Goal: Transaction & Acquisition: Purchase product/service

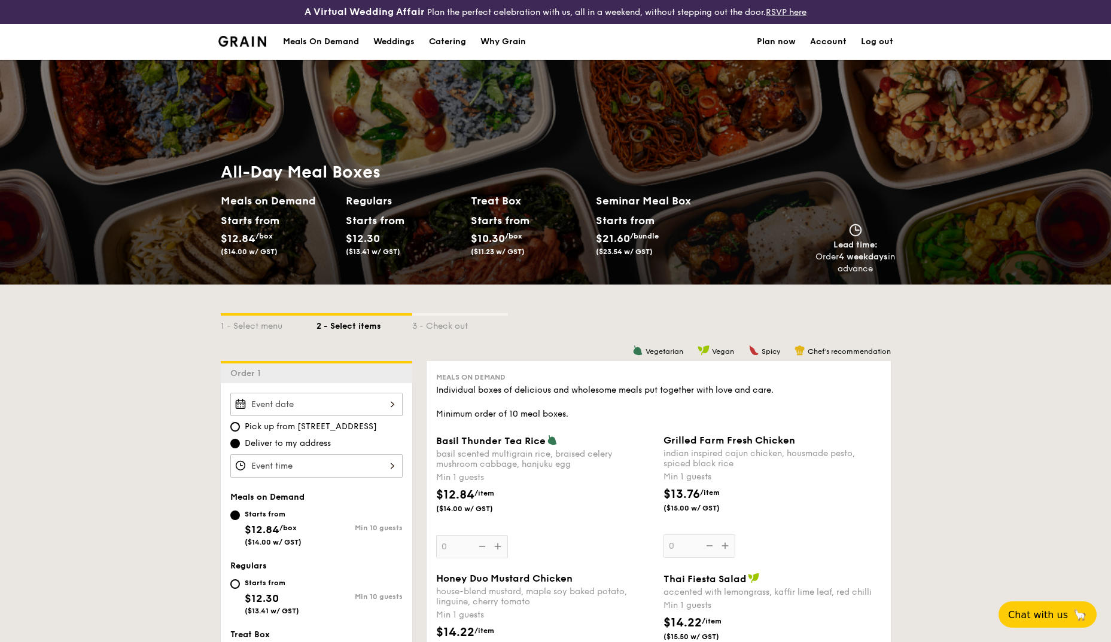
click at [311, 38] on div "Meals On Demand" at bounding box center [321, 42] width 76 height 36
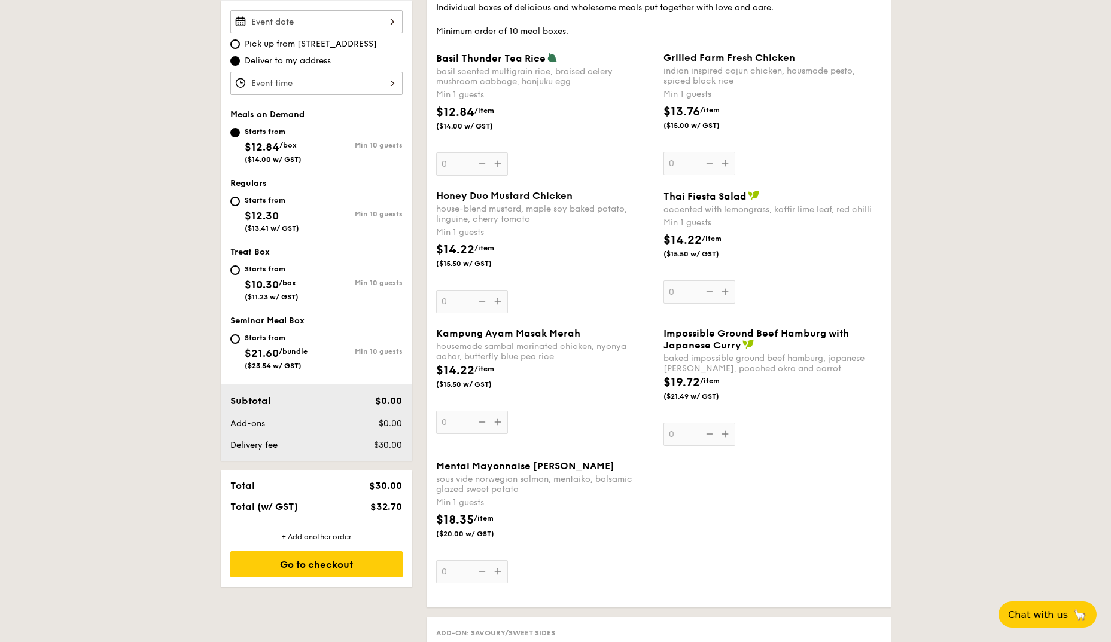
scroll to position [419, 0]
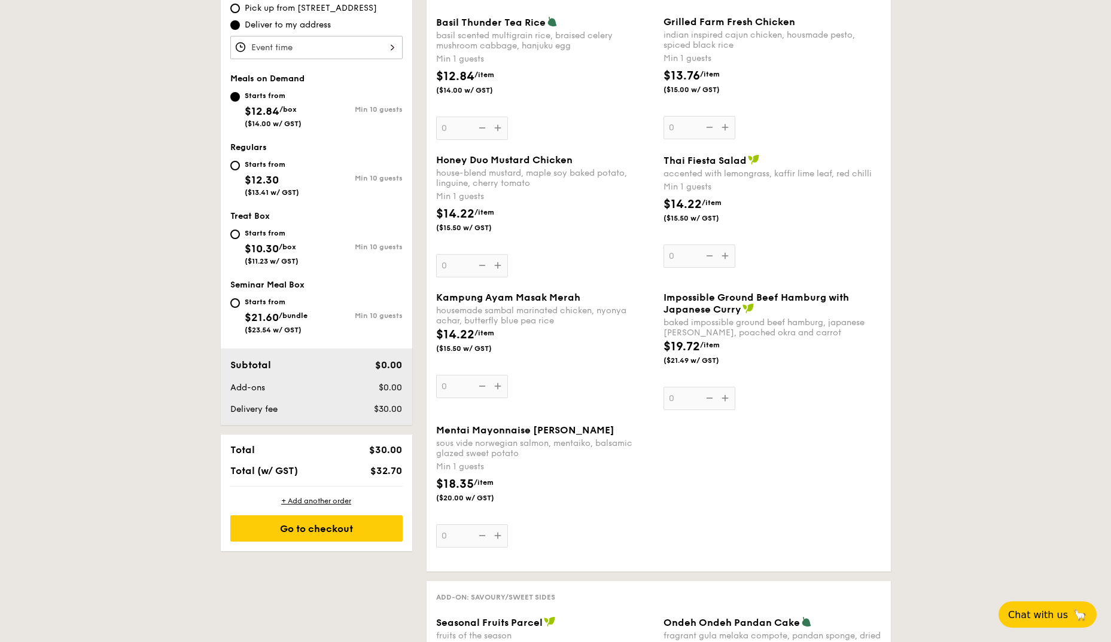
click at [491, 537] on div "Mentai Mayonnaise Aburi Salmon sous vide norwegian salmon, mentaiko, balsamic g…" at bounding box center [545, 486] width 218 height 123
click at [491, 537] on input "0" at bounding box center [472, 536] width 72 height 23
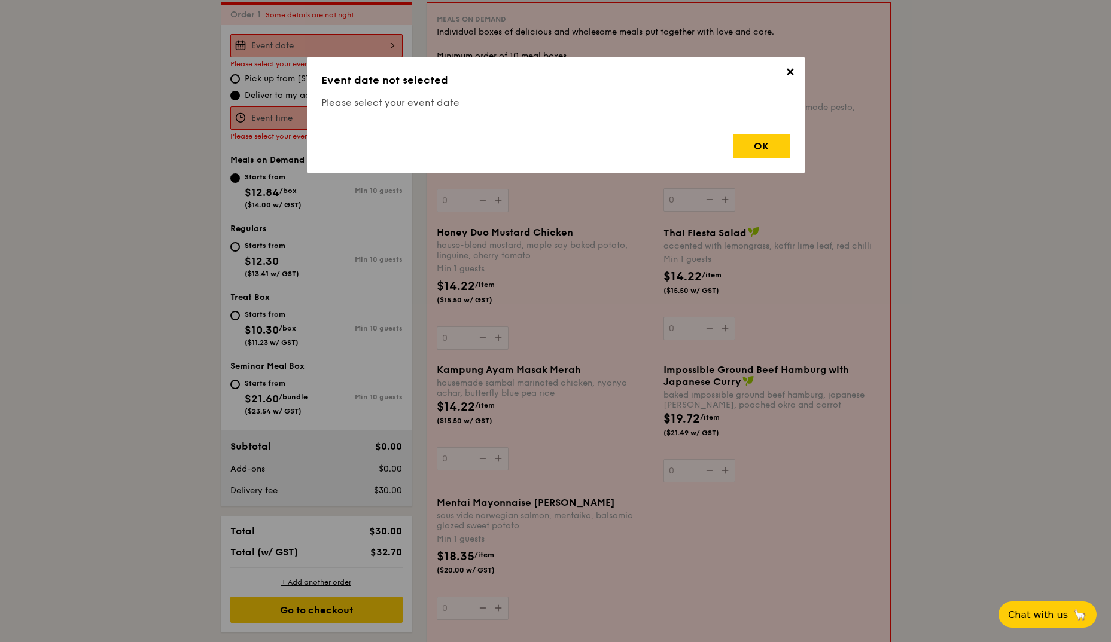
scroll to position [343, 0]
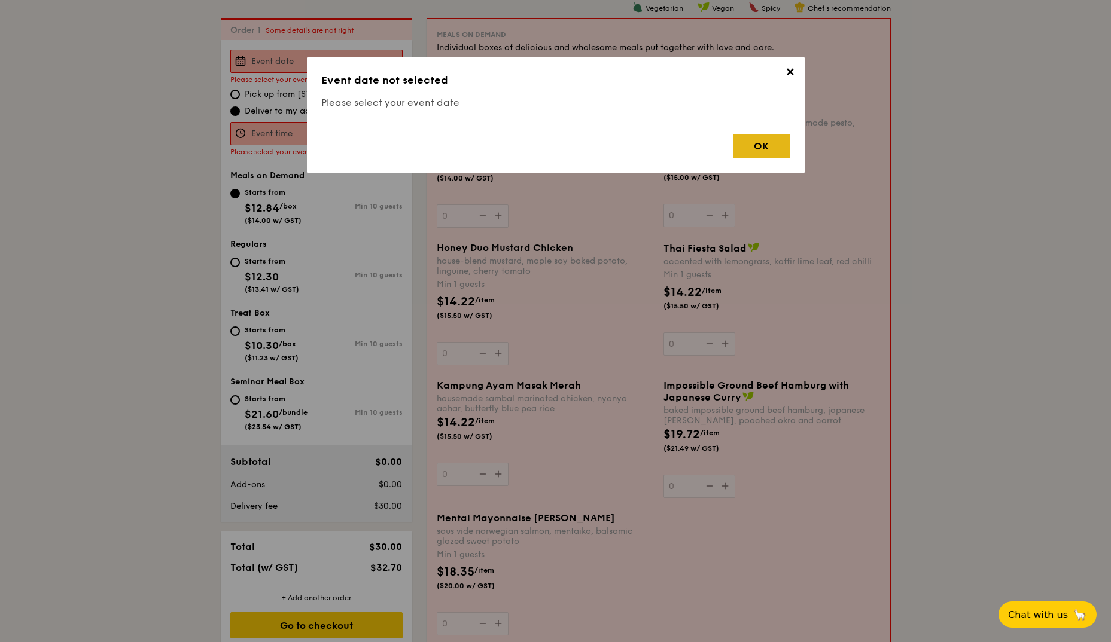
click at [762, 151] on div "OK" at bounding box center [761, 146] width 57 height 25
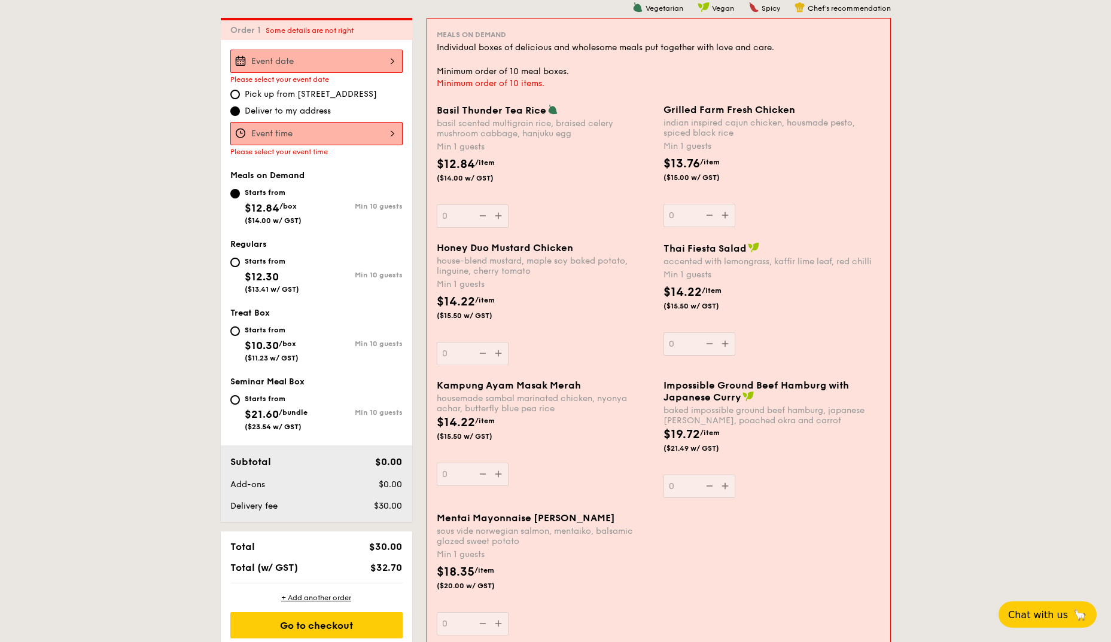
click at [258, 59] on input "Basil Thunder Tea [PERSON_NAME] scented multigrain rice, braised celery mushroo…" at bounding box center [316, 61] width 172 height 23
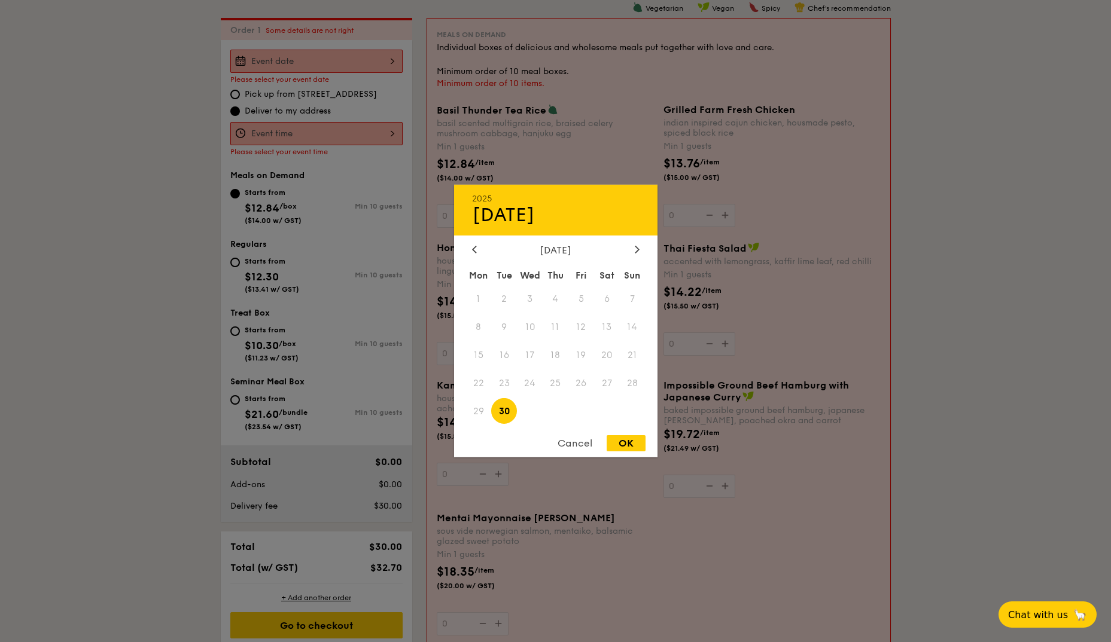
click at [571, 442] on div "Cancel" at bounding box center [575, 444] width 59 height 16
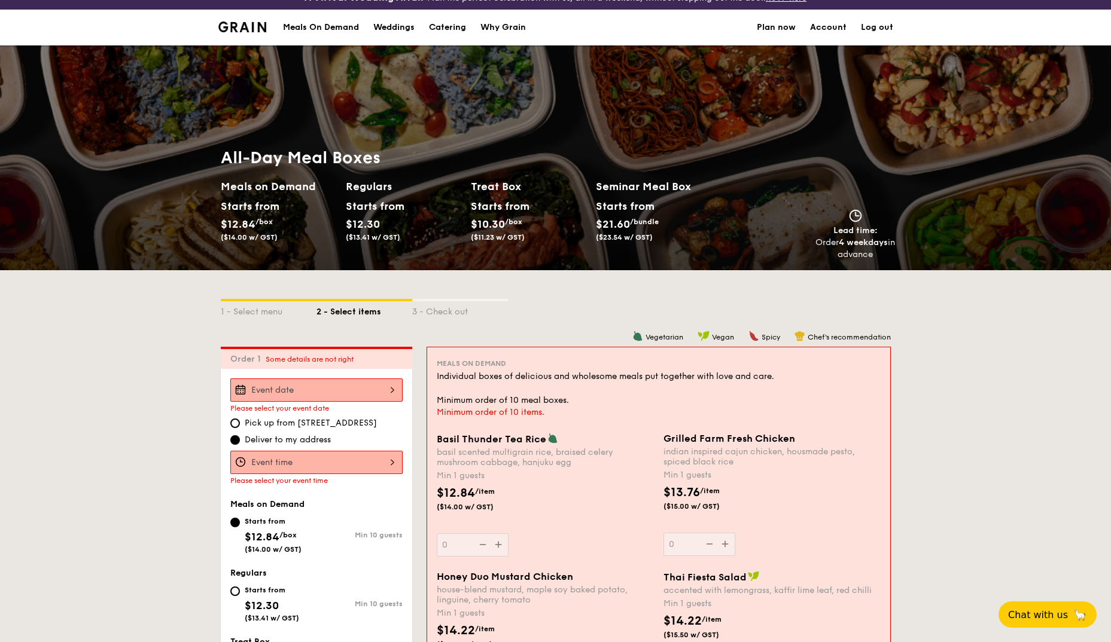
scroll to position [0, 0]
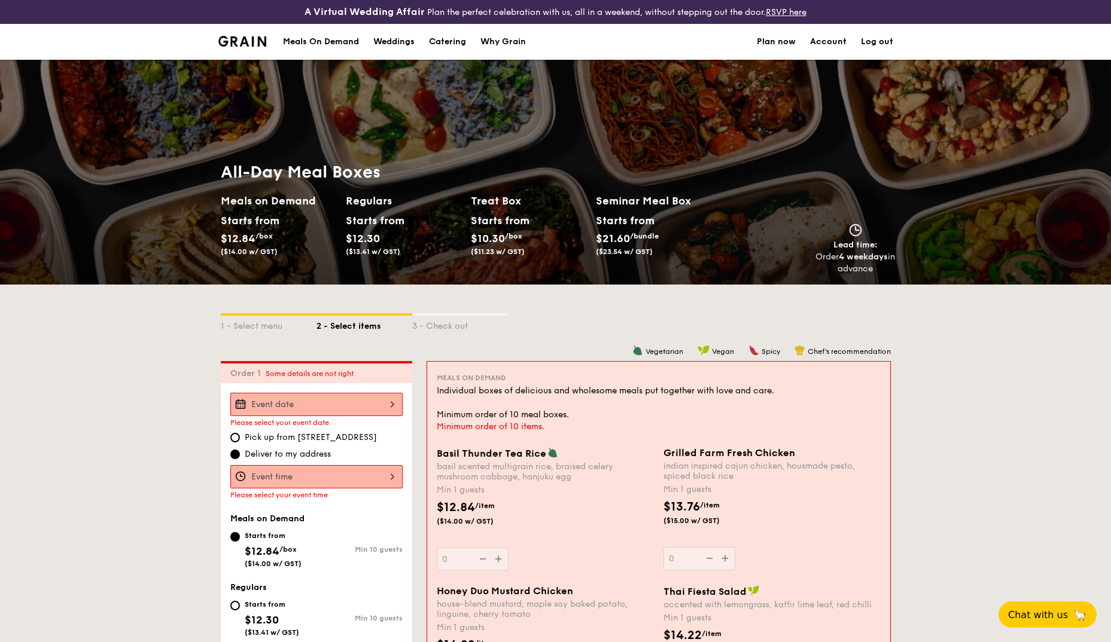
click at [235, 38] on img at bounding box center [242, 41] width 48 height 11
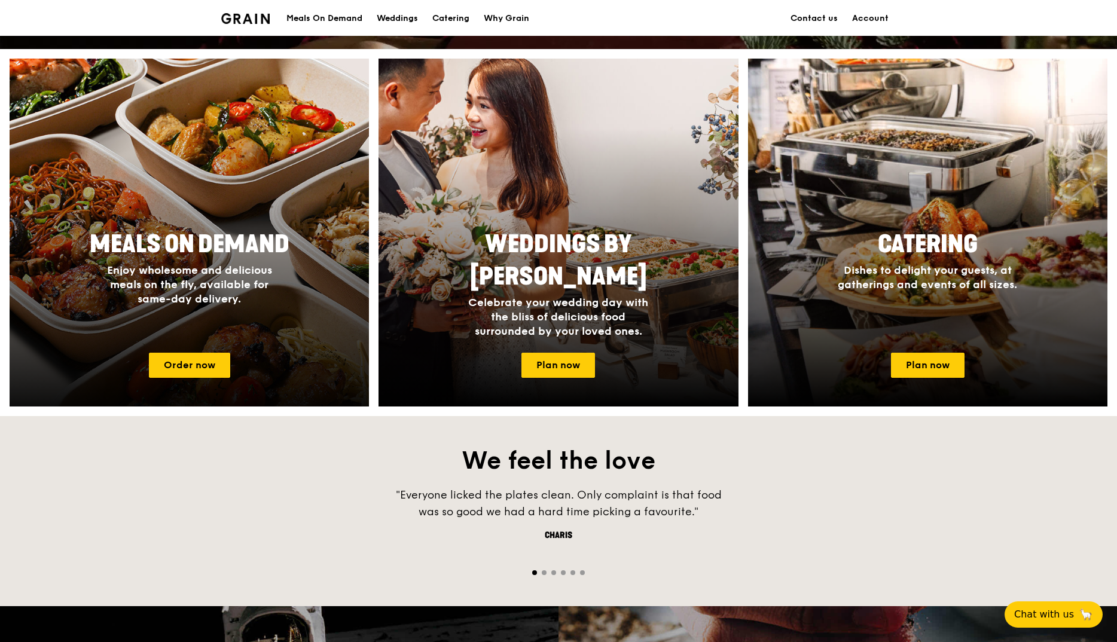
scroll to position [598, 0]
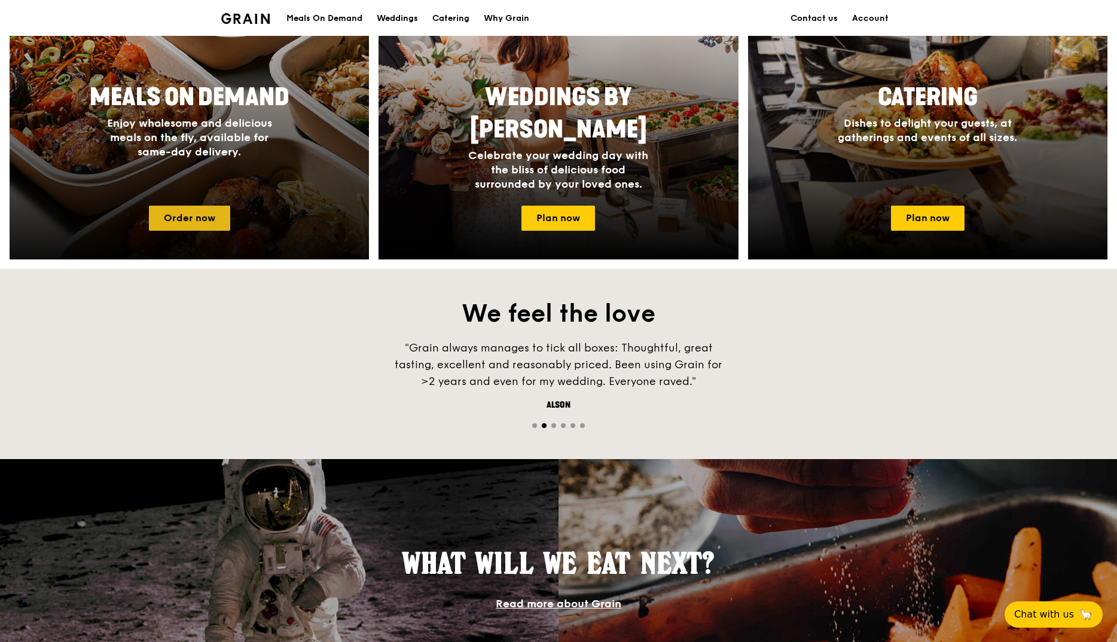
click at [187, 214] on link "Order now" at bounding box center [189, 218] width 81 height 25
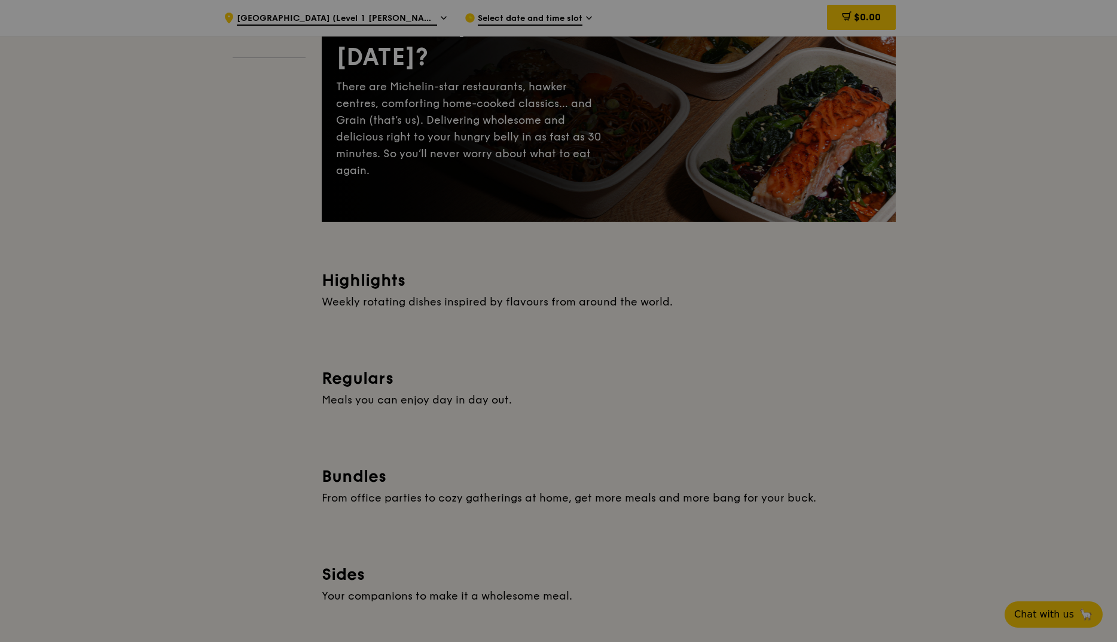
scroll to position [136, 0]
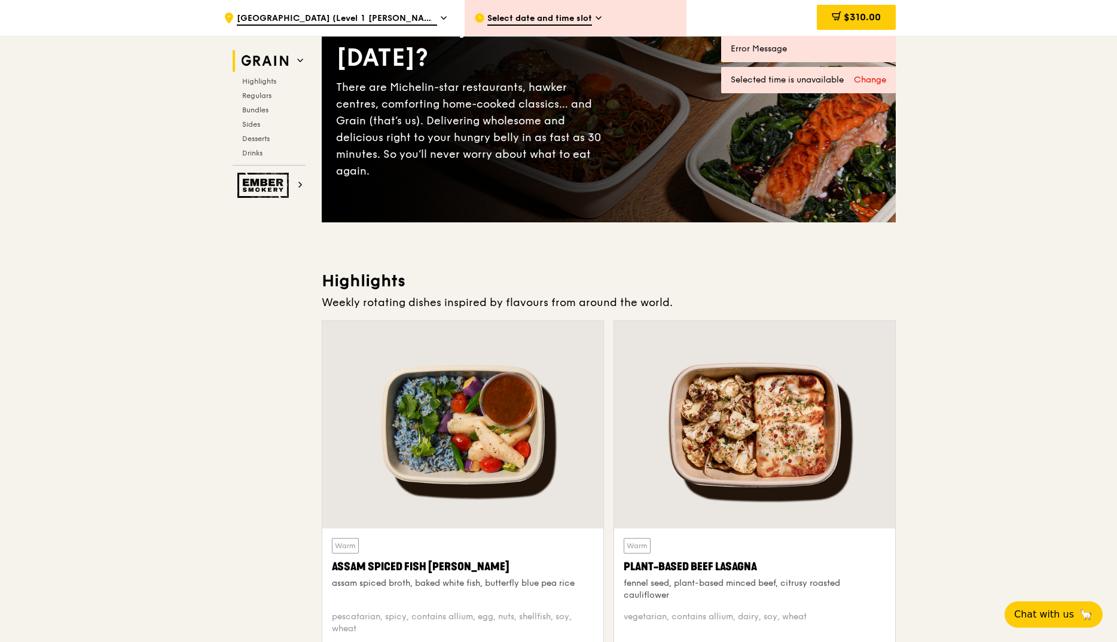
click at [541, 13] on span "Select date and time slot" at bounding box center [540, 19] width 105 height 13
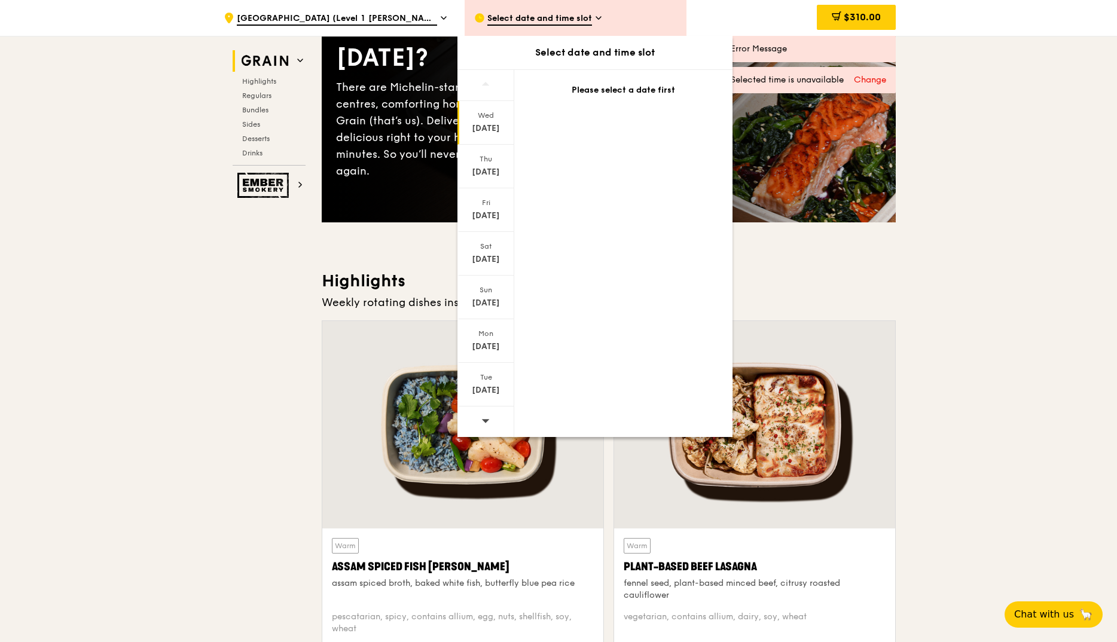
click at [483, 122] on div "Wed Sep 24" at bounding box center [486, 123] width 57 height 44
click at [486, 160] on div "Thu" at bounding box center [485, 159] width 53 height 10
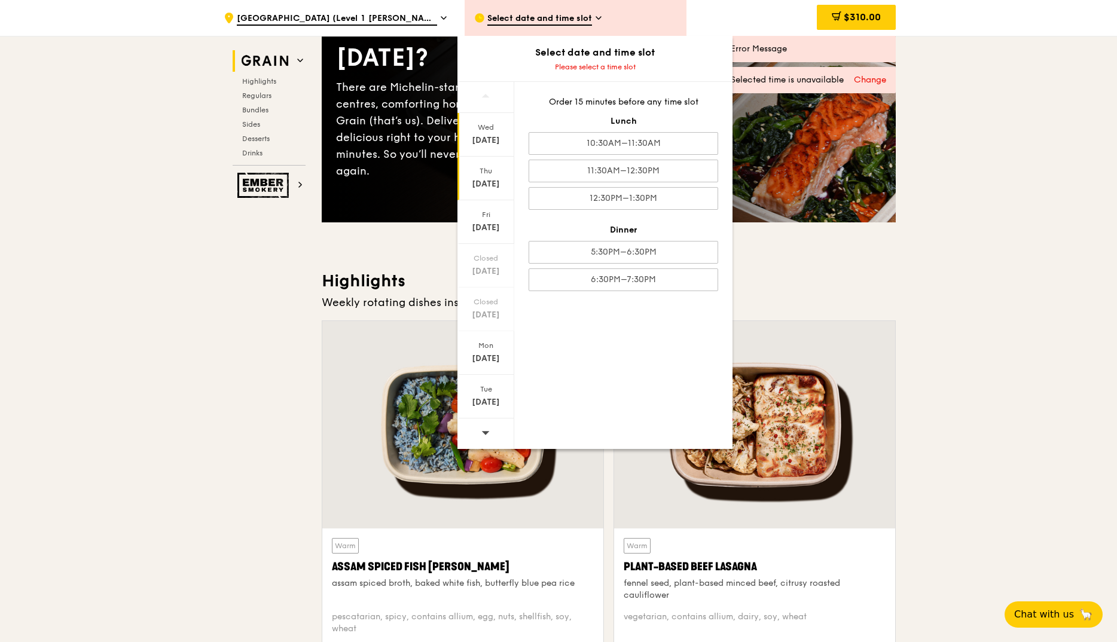
click at [477, 117] on div "Wed Sep 24" at bounding box center [486, 135] width 57 height 44
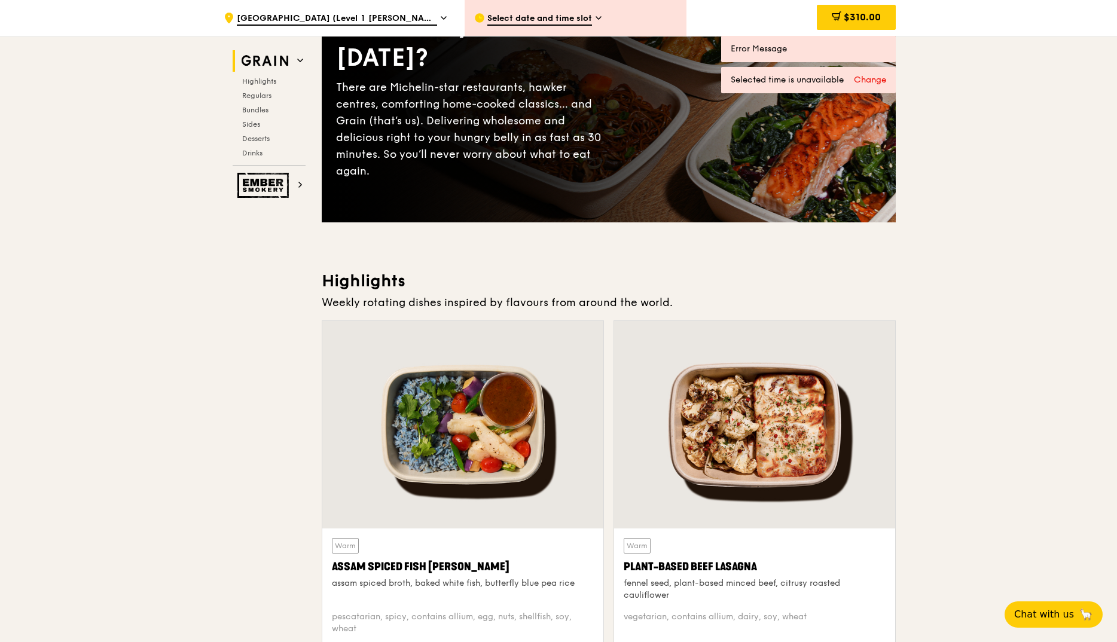
click at [348, 14] on span "Tan Tock Seng Hospital (Level 1 Ward block drop-off point)" at bounding box center [337, 19] width 200 height 13
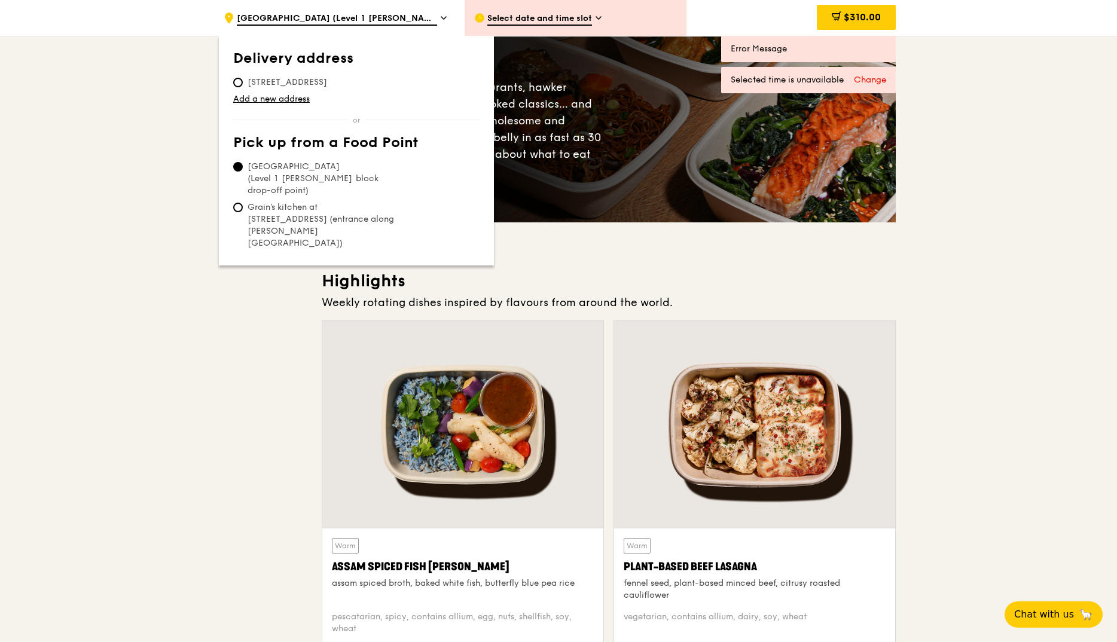
click at [251, 254] on span "Tan Tock Seng Hospital (B2 Pharmacy Main building)" at bounding box center [322, 266] width 178 height 24
click at [243, 255] on input "Tan Tock Seng Hospital (B2 Pharmacy Main building)" at bounding box center [238, 260] width 10 height 10
radio input "true"
click at [283, 242] on span "Tan Tock Seng Hospital (Level 1 Ward block drop-off point)" at bounding box center [322, 260] width 178 height 36
click at [243, 243] on input "Tan Tock Seng Hospital (Level 1 Ward block drop-off point)" at bounding box center [238, 248] width 10 height 10
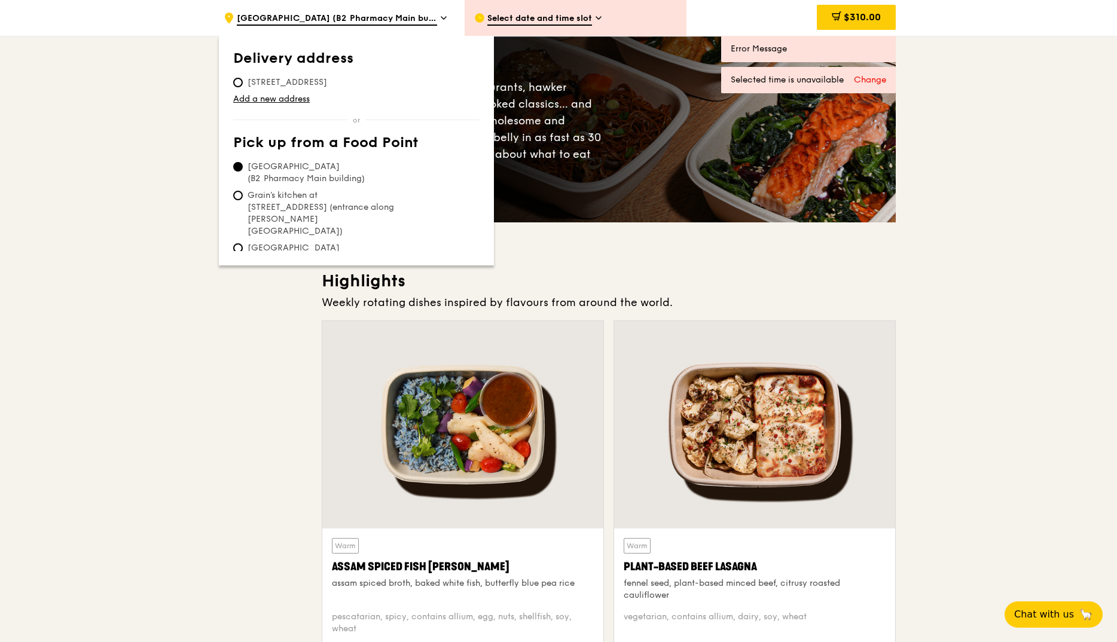
radio input "true"
click at [510, 26] on div "Select date and time slot" at bounding box center [576, 18] width 222 height 36
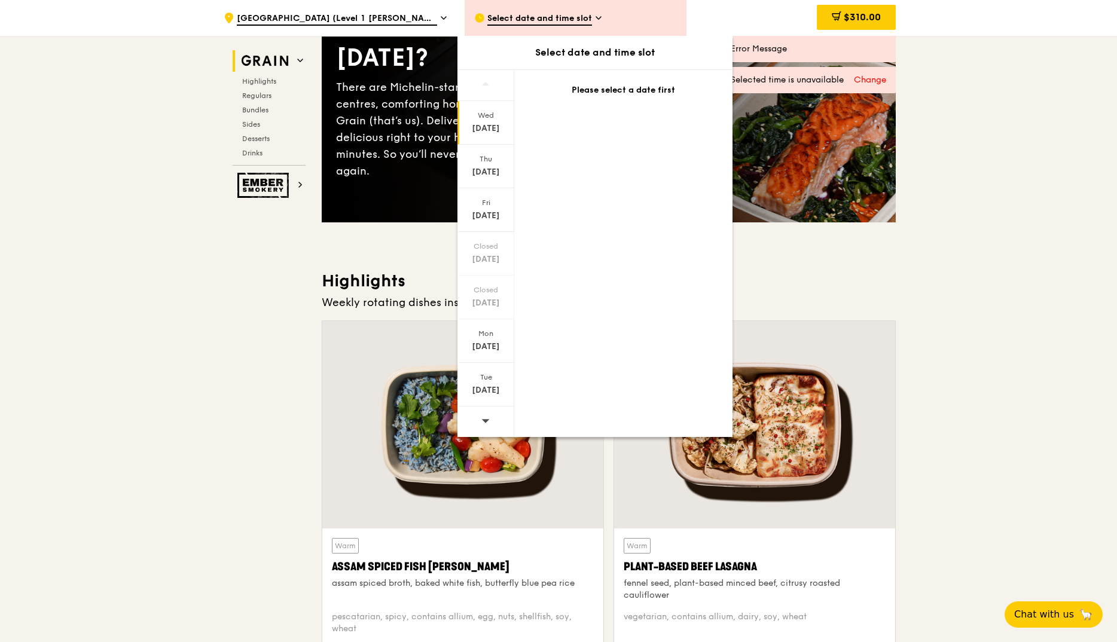
click at [497, 127] on div "Sep 24" at bounding box center [485, 129] width 53 height 12
click at [494, 156] on div "Thu" at bounding box center [485, 159] width 53 height 10
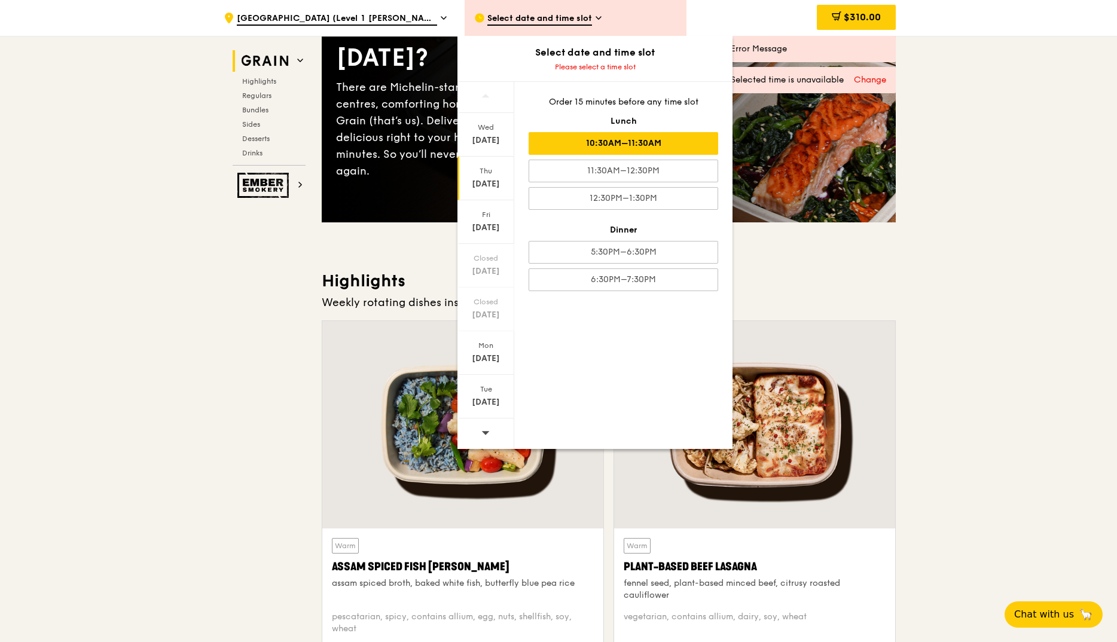
click at [556, 142] on div "10:30AM–11:30AM" at bounding box center [624, 143] width 190 height 23
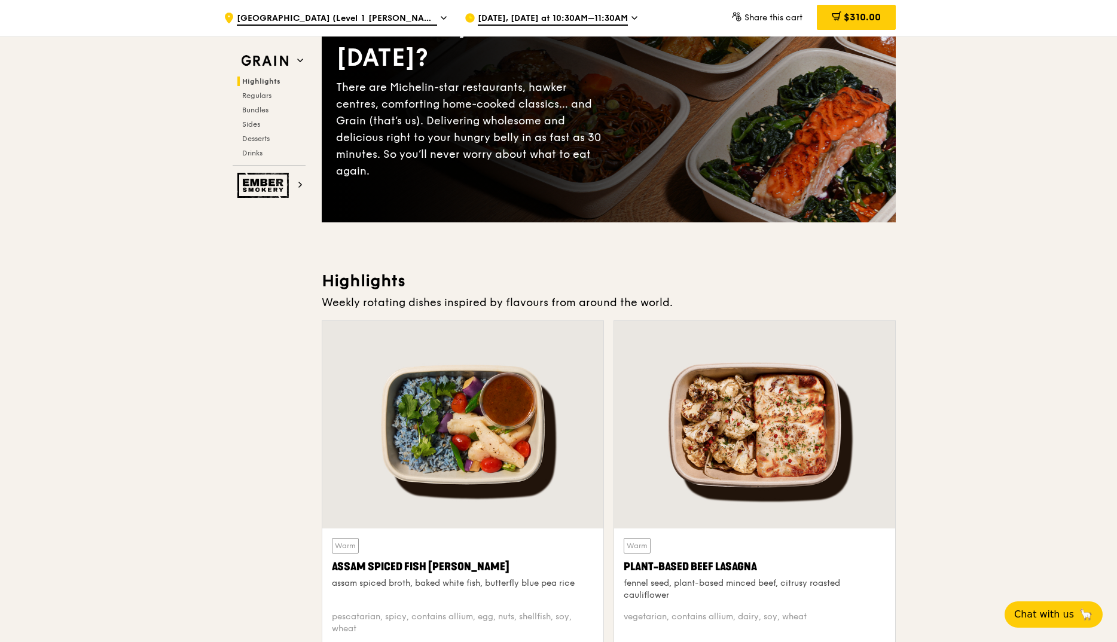
scroll to position [0, 0]
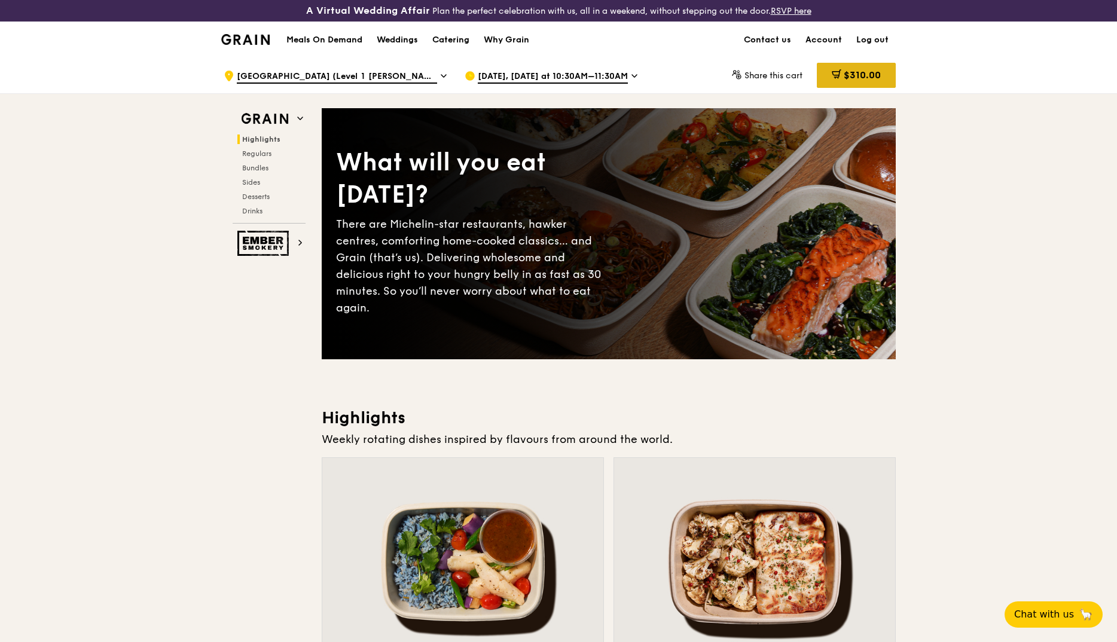
click at [852, 71] on span "$310.00" at bounding box center [862, 74] width 37 height 11
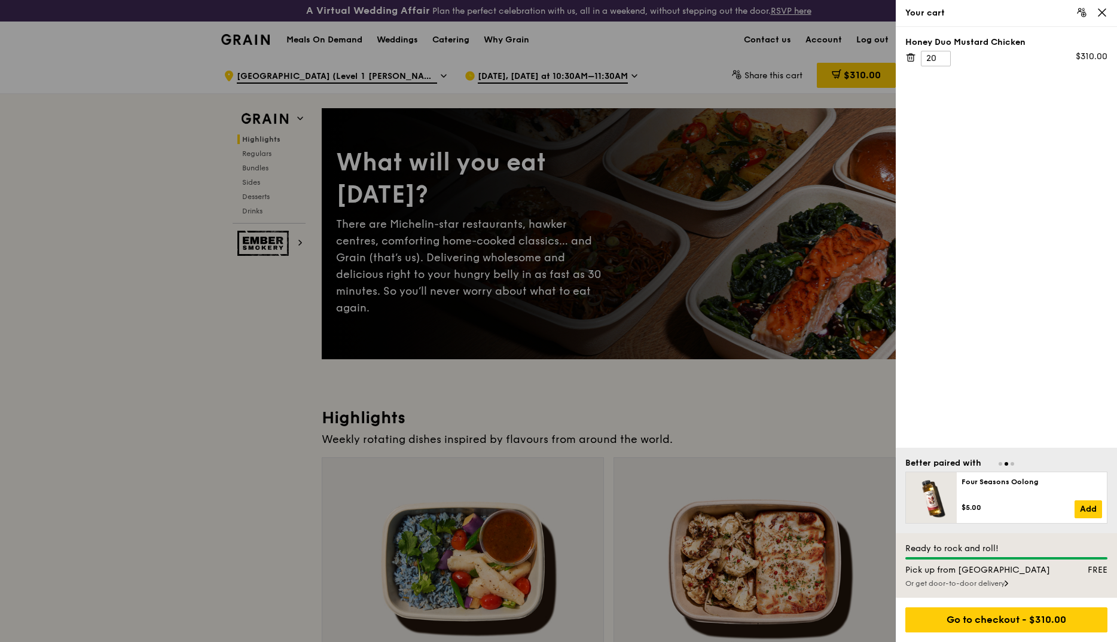
click at [1102, 14] on icon at bounding box center [1102, 12] width 7 height 7
